Goal: Find contact information: Find contact information

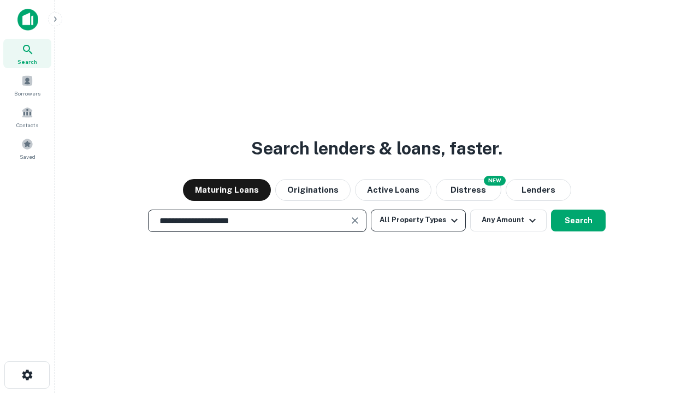
type input "**********"
click at [419, 220] on button "All Property Types" at bounding box center [418, 221] width 95 height 22
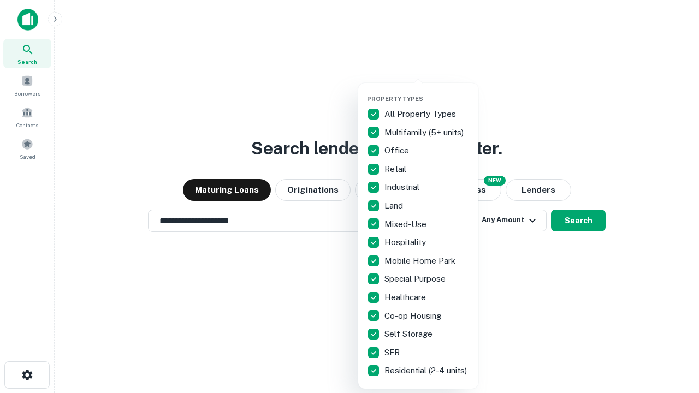
click at [427, 92] on button "button" at bounding box center [427, 92] width 120 height 1
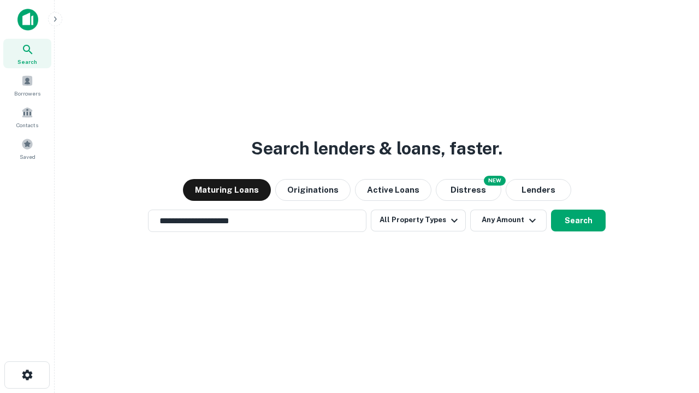
scroll to position [17, 0]
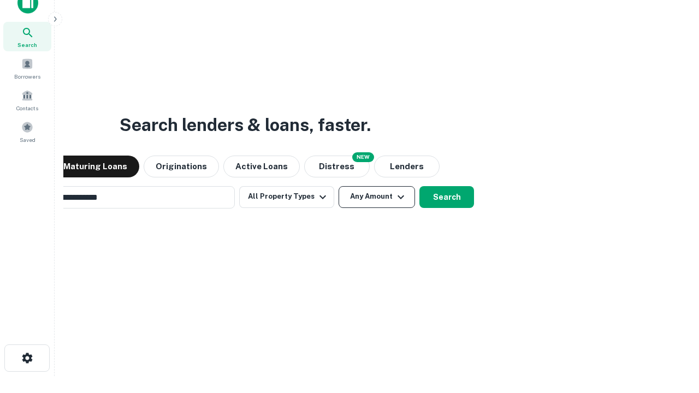
click at [339, 186] on button "Any Amount" at bounding box center [377, 197] width 76 height 22
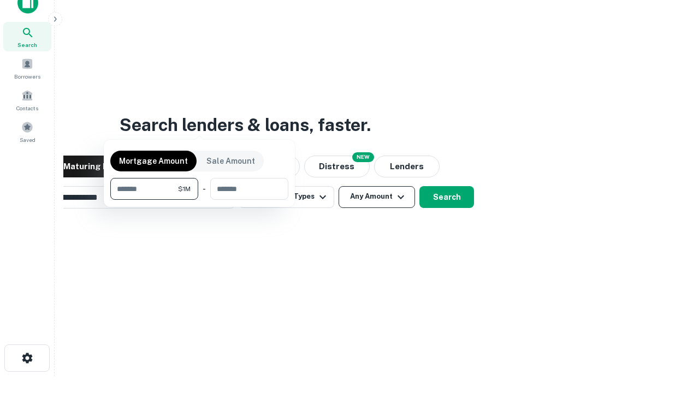
scroll to position [17, 0]
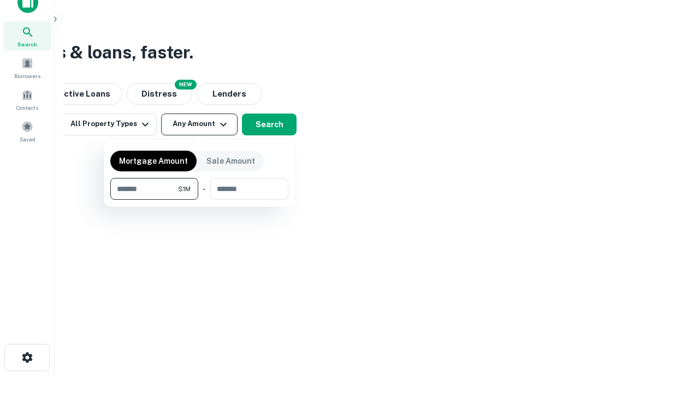
type input "*******"
click at [199, 200] on button "button" at bounding box center [199, 200] width 178 height 1
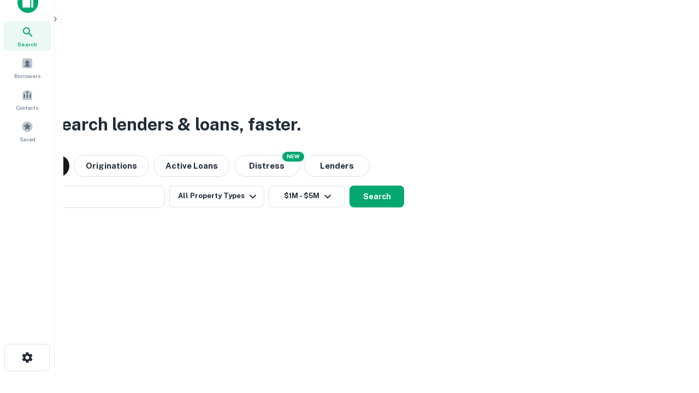
scroll to position [17, 0]
click at [350, 186] on button "Search" at bounding box center [377, 197] width 55 height 22
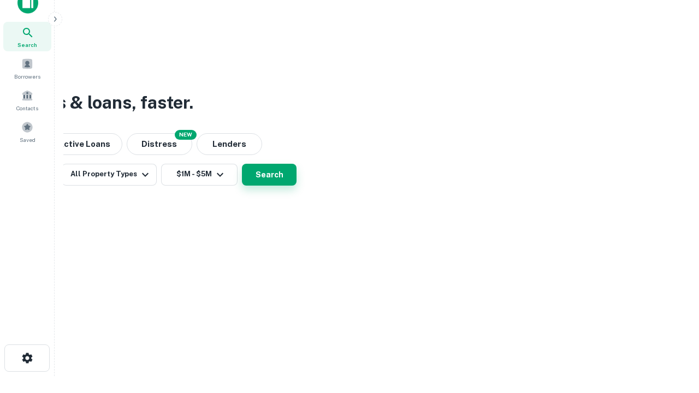
scroll to position [17, 0]
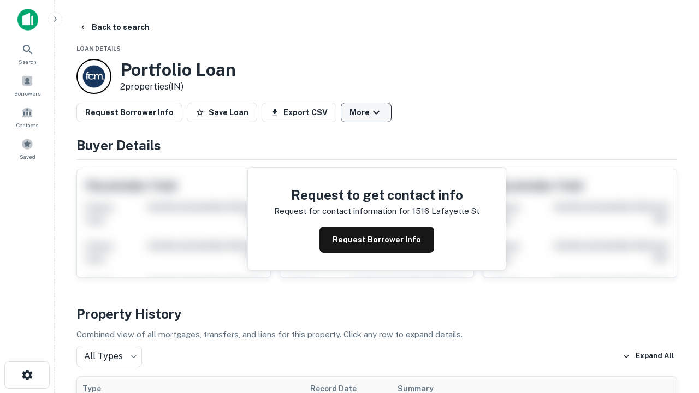
click at [366, 113] on button "More" at bounding box center [366, 113] width 51 height 20
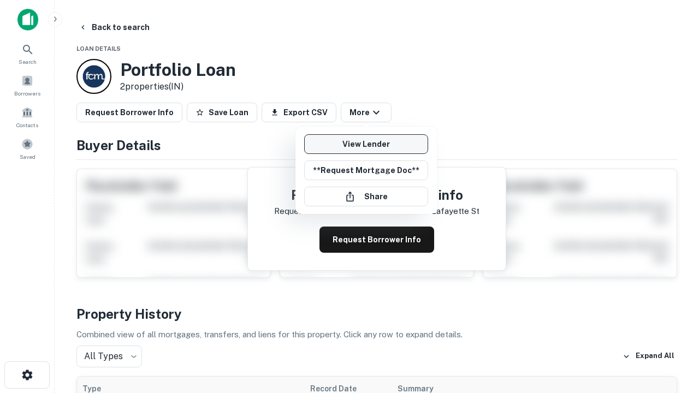
click at [366, 144] on link "View Lender" at bounding box center [366, 144] width 124 height 20
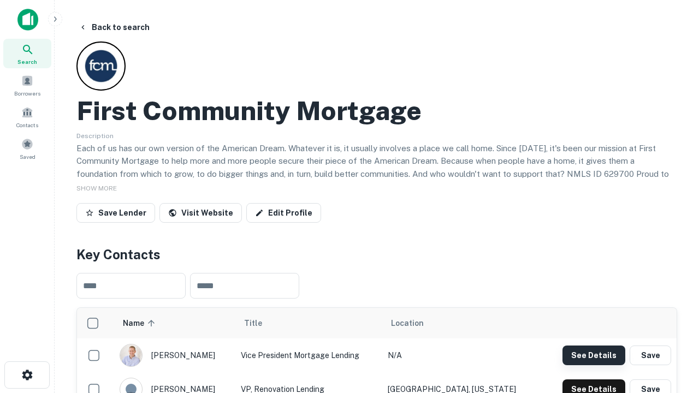
click at [594, 355] on button "See Details" at bounding box center [594, 356] width 63 height 20
click at [27, 375] on icon "button" at bounding box center [27, 375] width 13 height 13
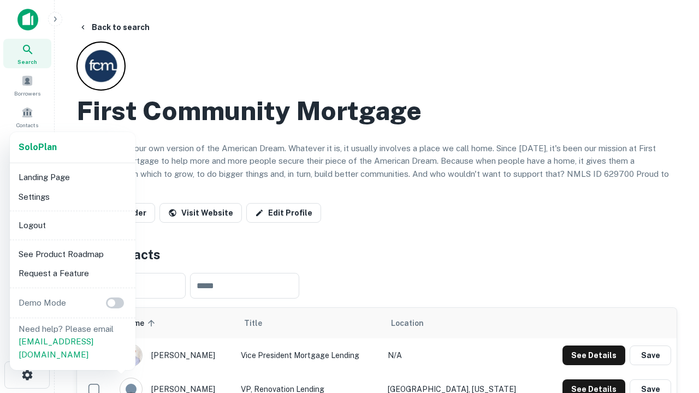
click at [72, 225] on li "Logout" at bounding box center [72, 226] width 117 height 20
